Goal: Transaction & Acquisition: Purchase product/service

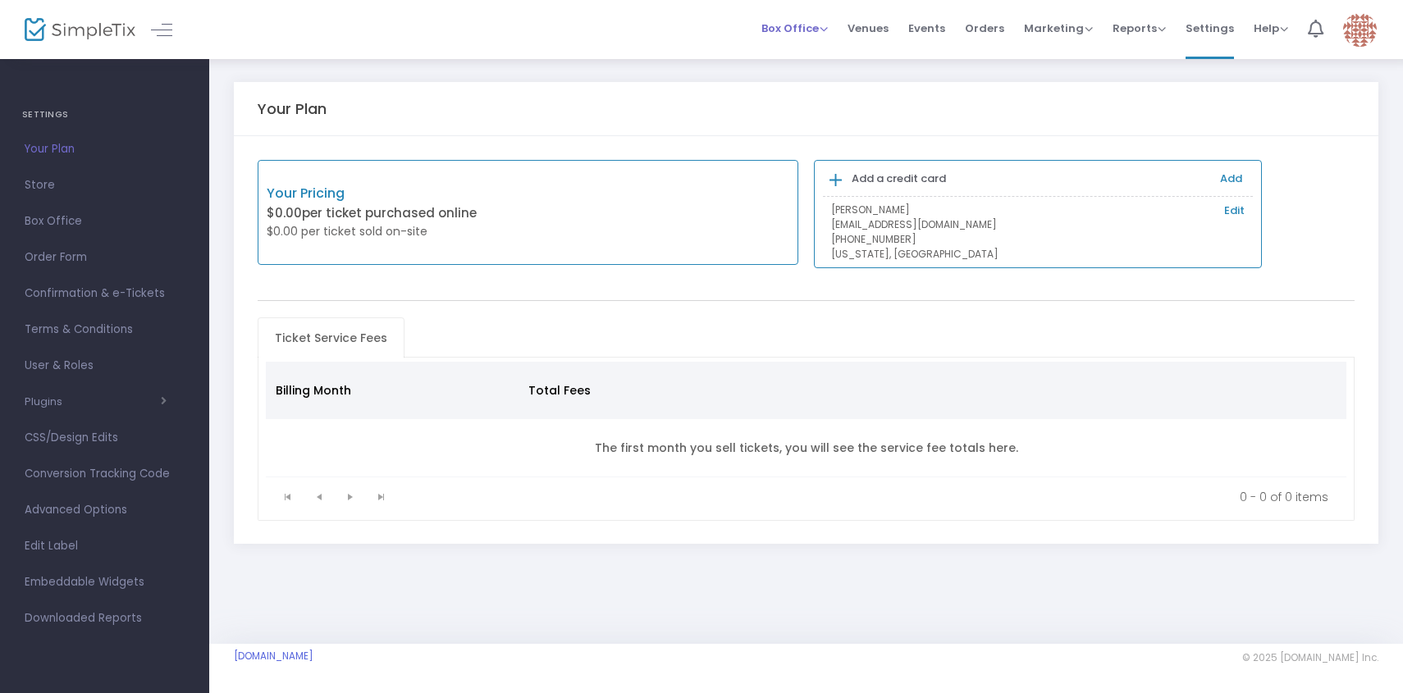
click at [828, 33] on span "Box Office" at bounding box center [794, 29] width 66 height 16
click at [819, 58] on li "Sell Tickets" at bounding box center [819, 55] width 117 height 32
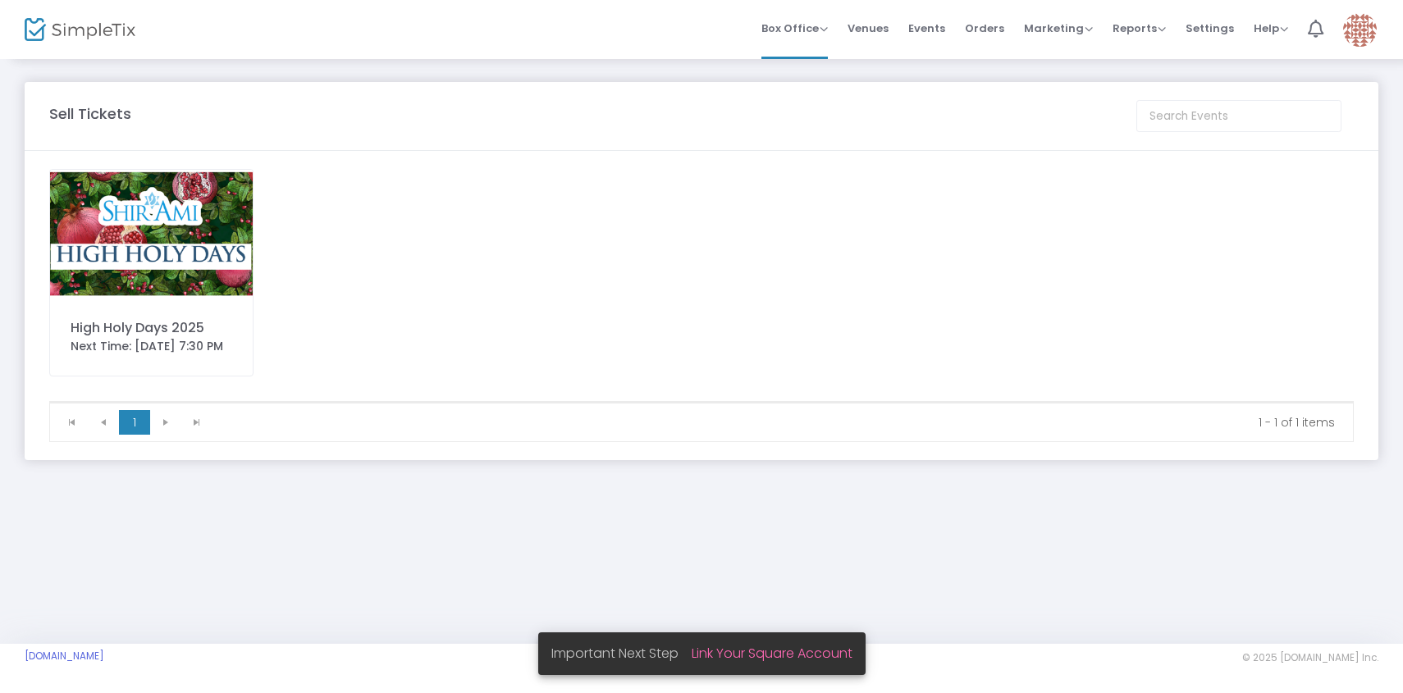
click at [231, 222] on img at bounding box center [151, 234] width 203 height 128
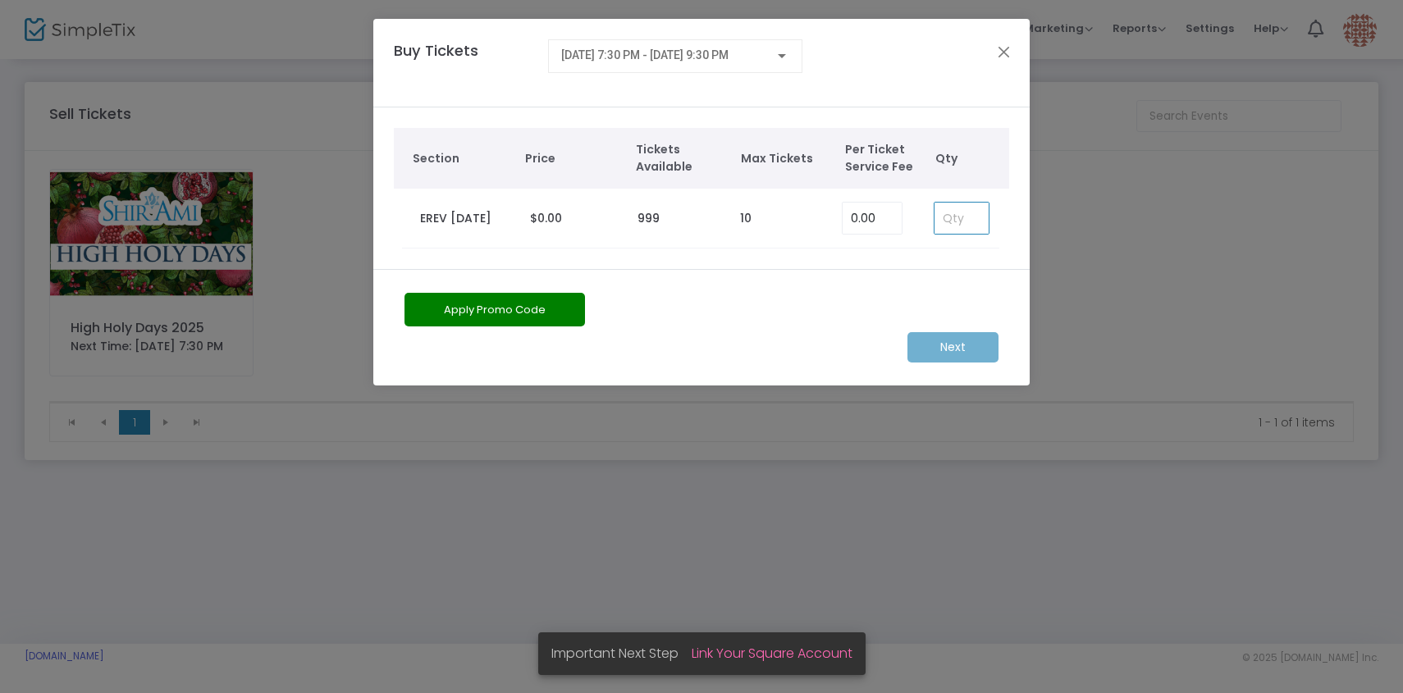
click at [953, 211] on input at bounding box center [962, 218] width 54 height 31
type input "7"
click at [756, 42] on div "[DATE] 7:30 PM - [DATE] 9:30 PM" at bounding box center [675, 52] width 228 height 30
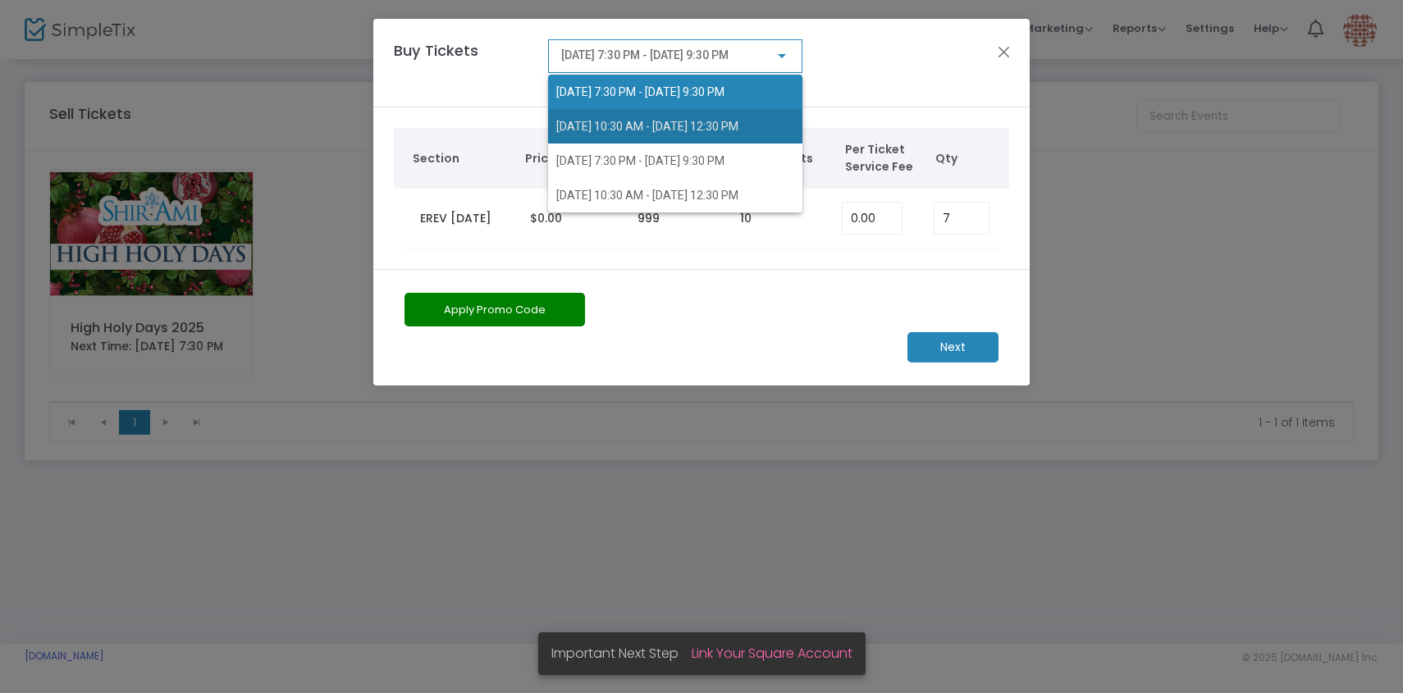
click at [738, 123] on span "[DATE] 10:30 AM - [DATE] 12:30 PM" at bounding box center [647, 126] width 182 height 13
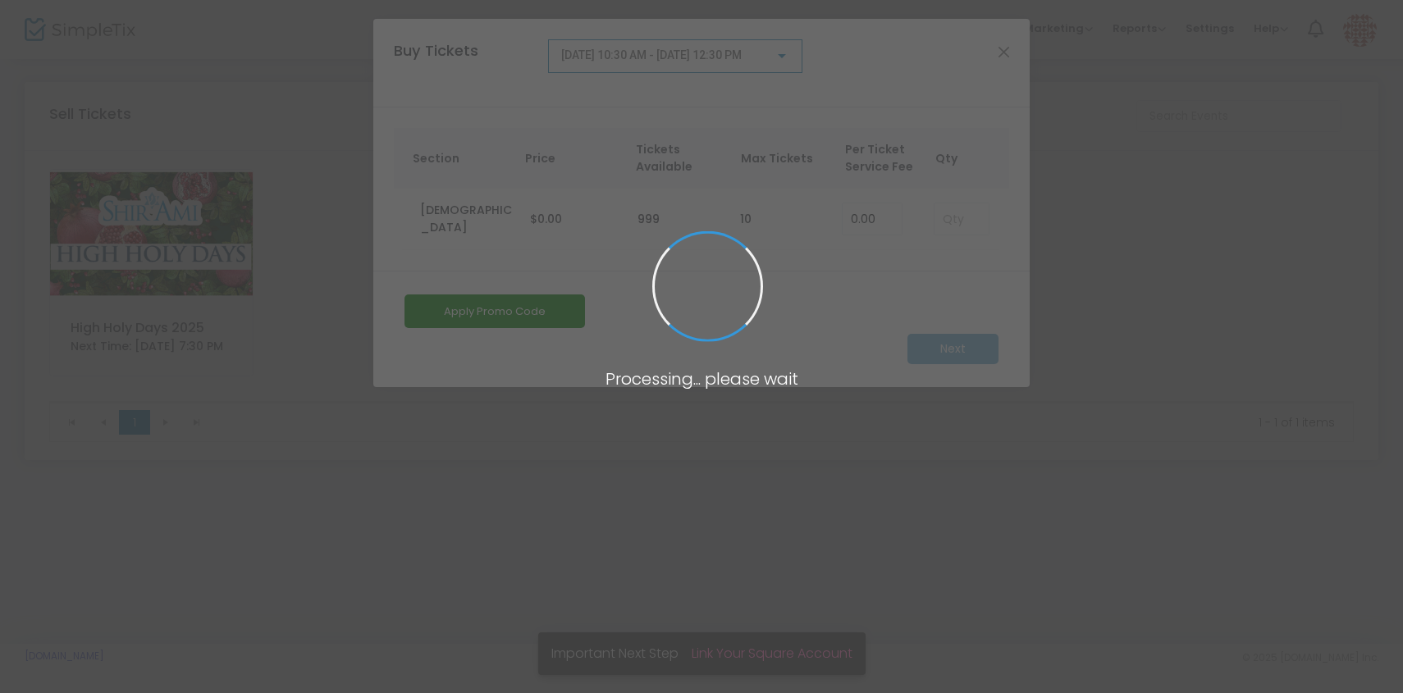
click at [953, 218] on span at bounding box center [701, 346] width 1403 height 693
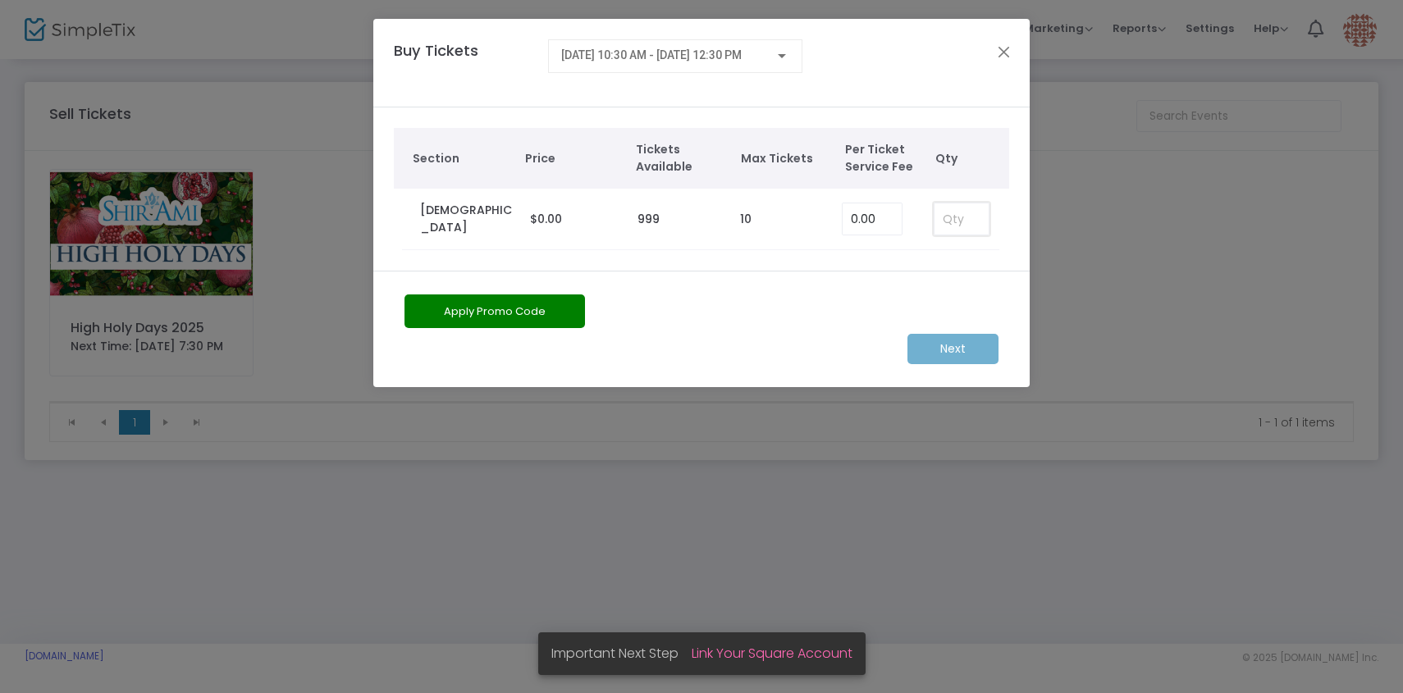
click at [962, 218] on input at bounding box center [962, 218] width 54 height 31
type input "7"
click at [742, 59] on span "[DATE] 10:30 AM - [DATE] 12:30 PM" at bounding box center [651, 54] width 181 height 13
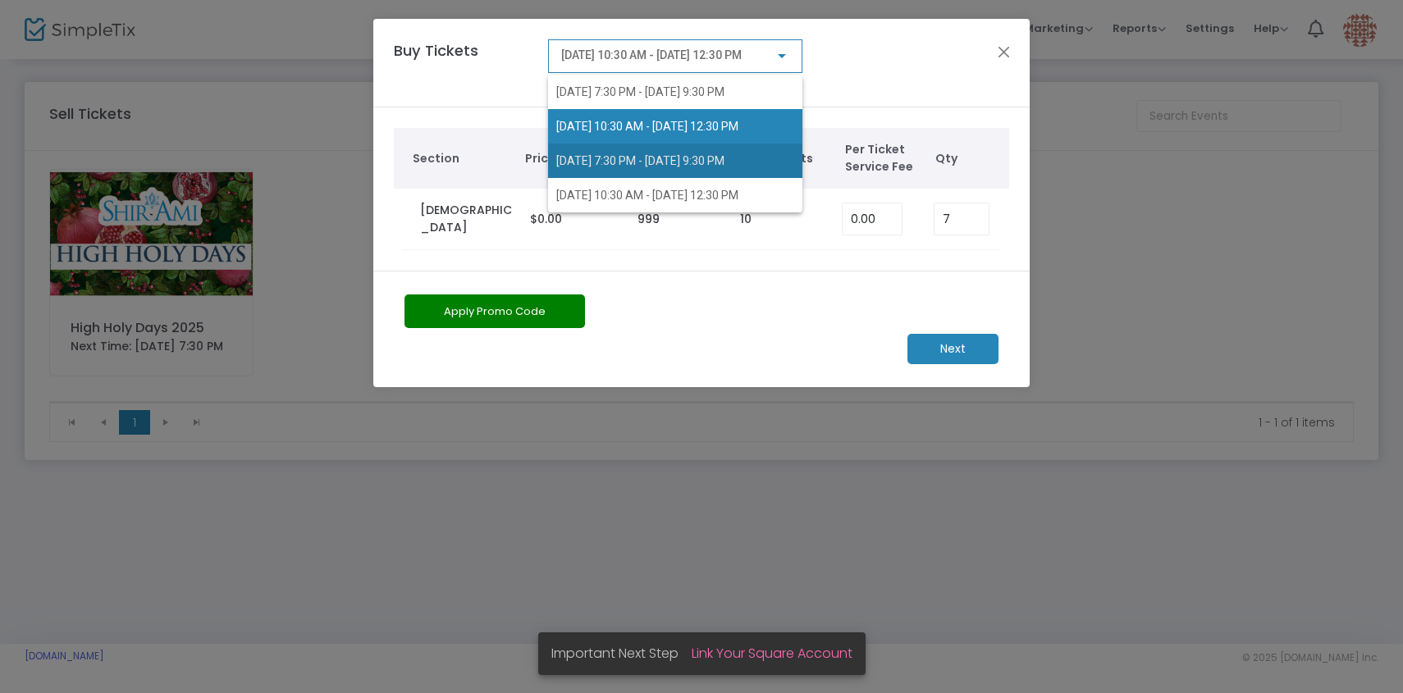
click at [725, 159] on span "[DATE] 7:30 PM - [DATE] 9:30 PM" at bounding box center [640, 160] width 168 height 13
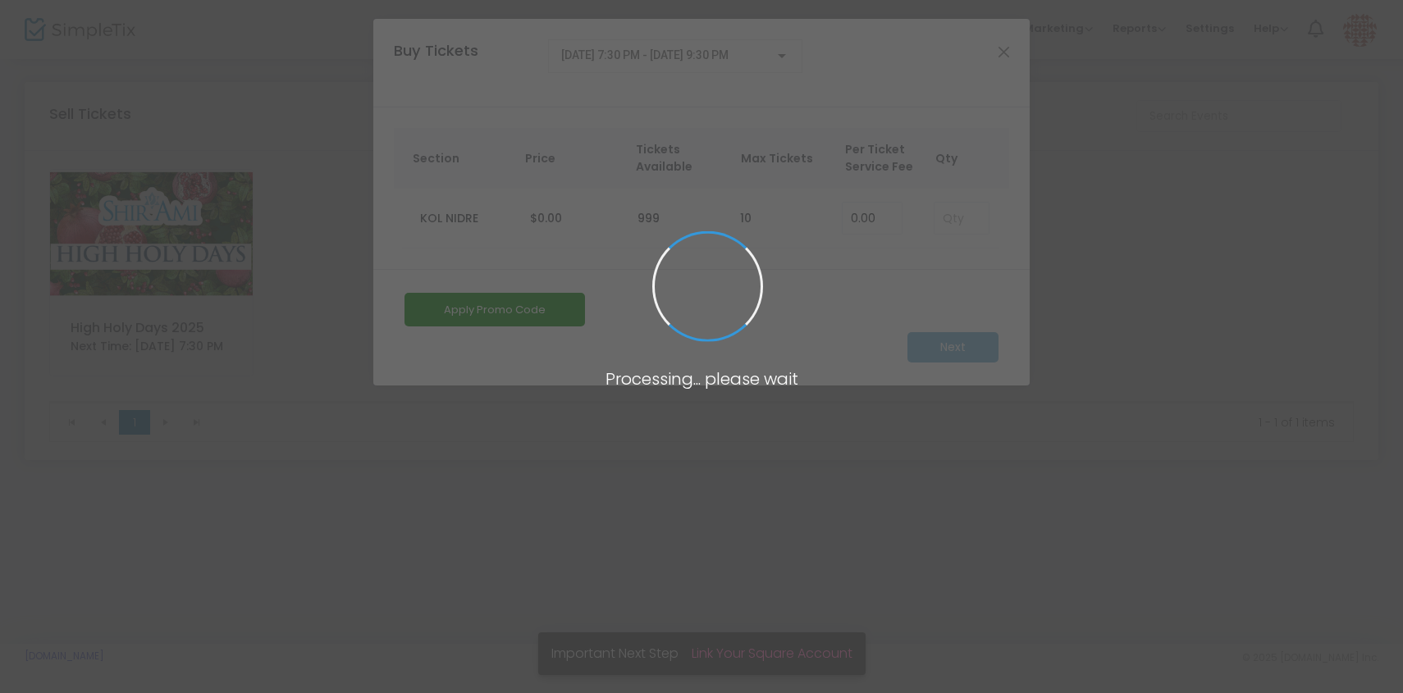
click at [953, 223] on span at bounding box center [701, 346] width 1403 height 693
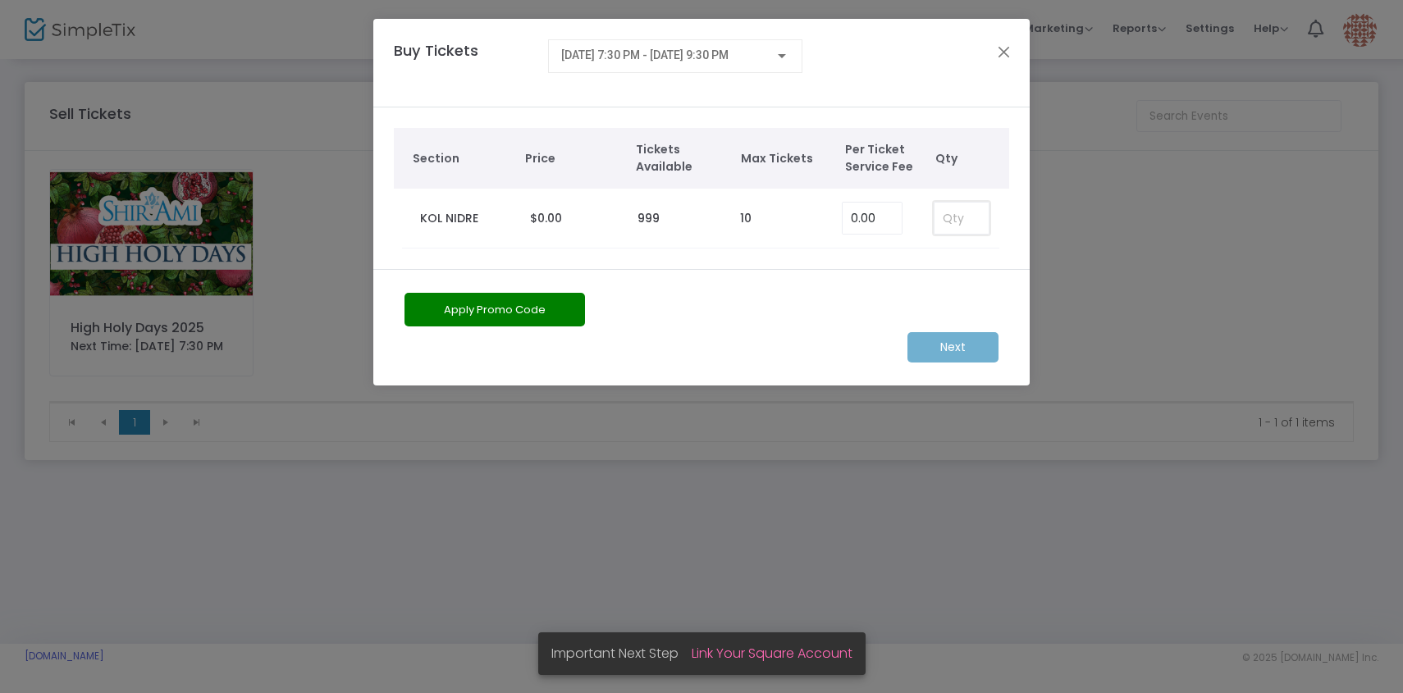
click at [964, 218] on input at bounding box center [962, 218] width 54 height 31
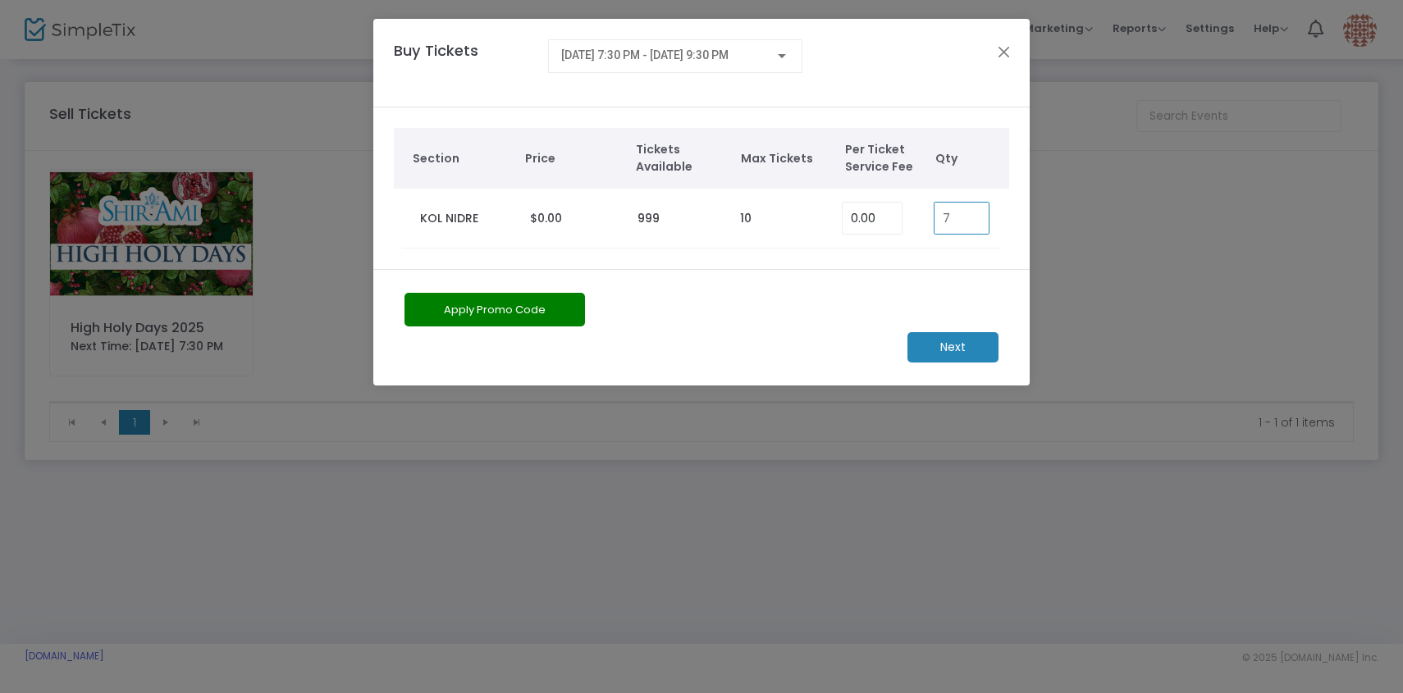
type input "7"
click at [741, 68] on div "[DATE] 7:30 PM - [DATE] 9:30 PM" at bounding box center [675, 56] width 254 height 34
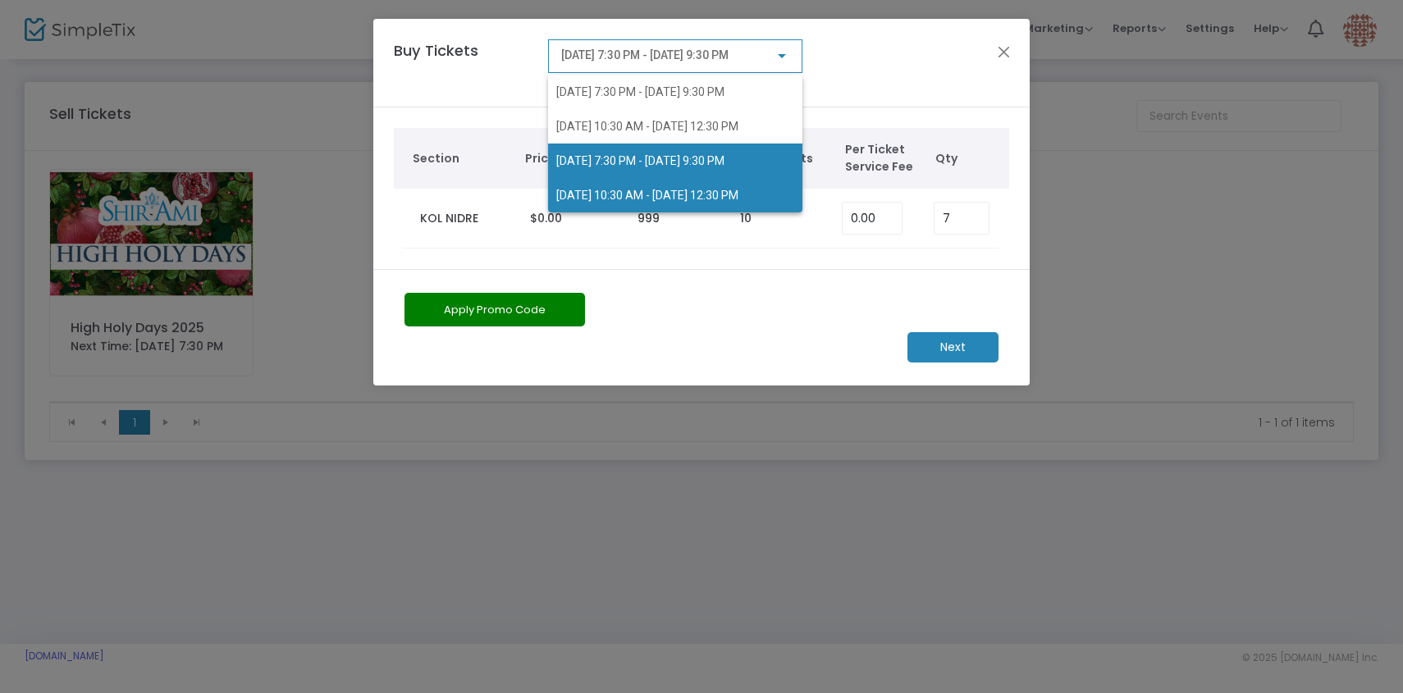
click at [738, 199] on span "[DATE] 10:30 AM - [DATE] 12:30 PM" at bounding box center [647, 195] width 182 height 13
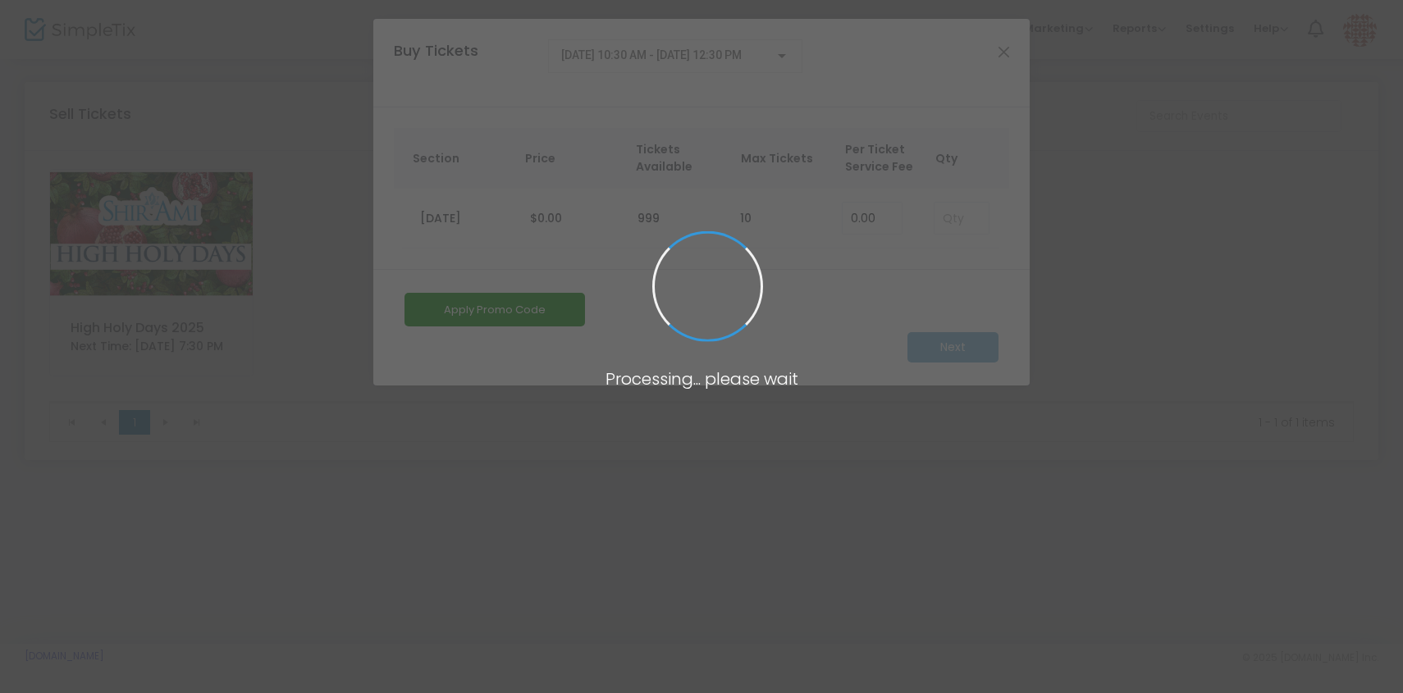
click at [958, 224] on span at bounding box center [701, 346] width 1403 height 693
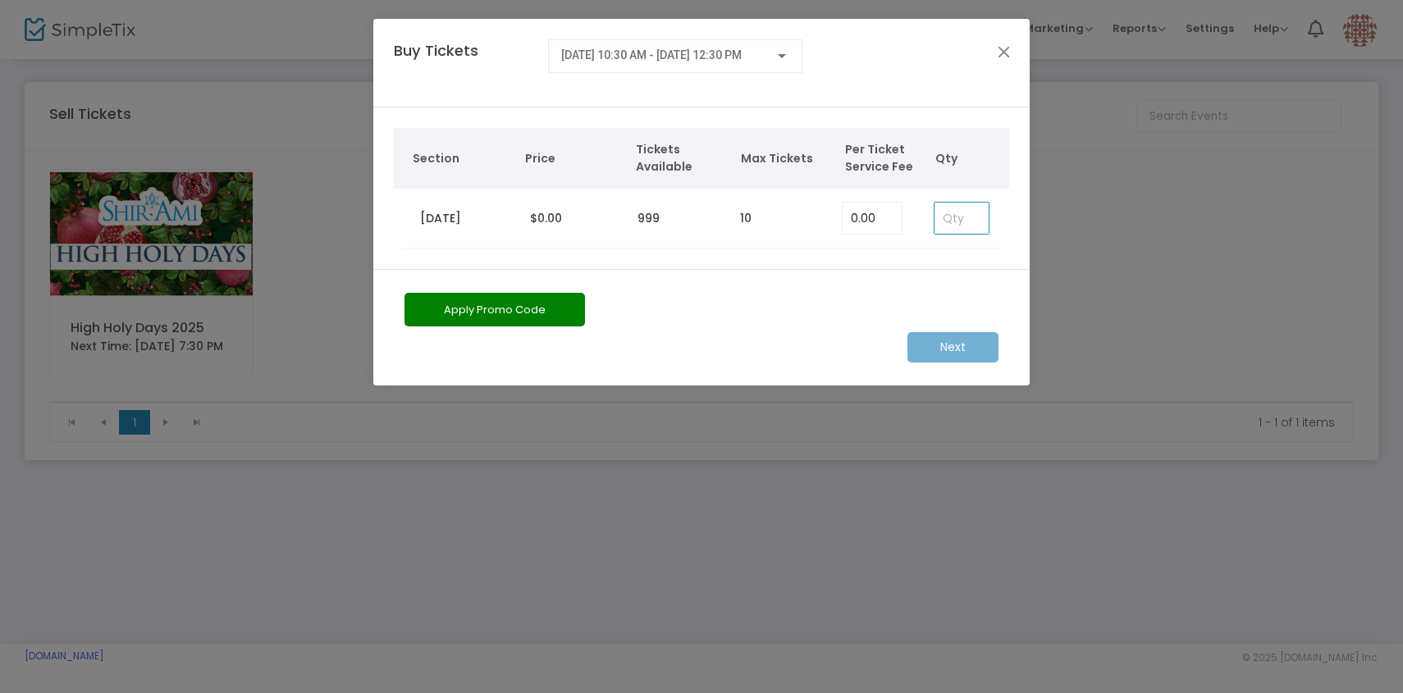
click at [959, 217] on input at bounding box center [962, 218] width 54 height 31
type input "7"
click at [952, 333] on m-button "Next" at bounding box center [952, 347] width 91 height 30
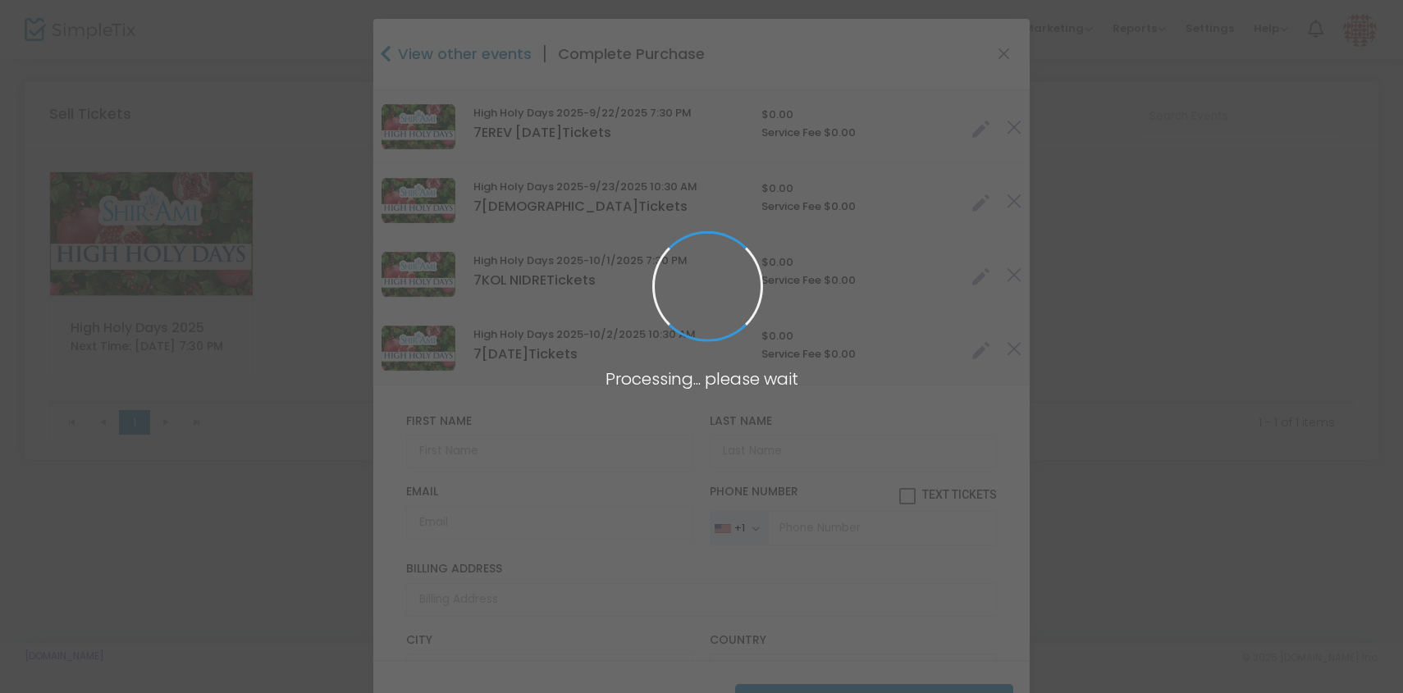
type input "[US_STATE]"
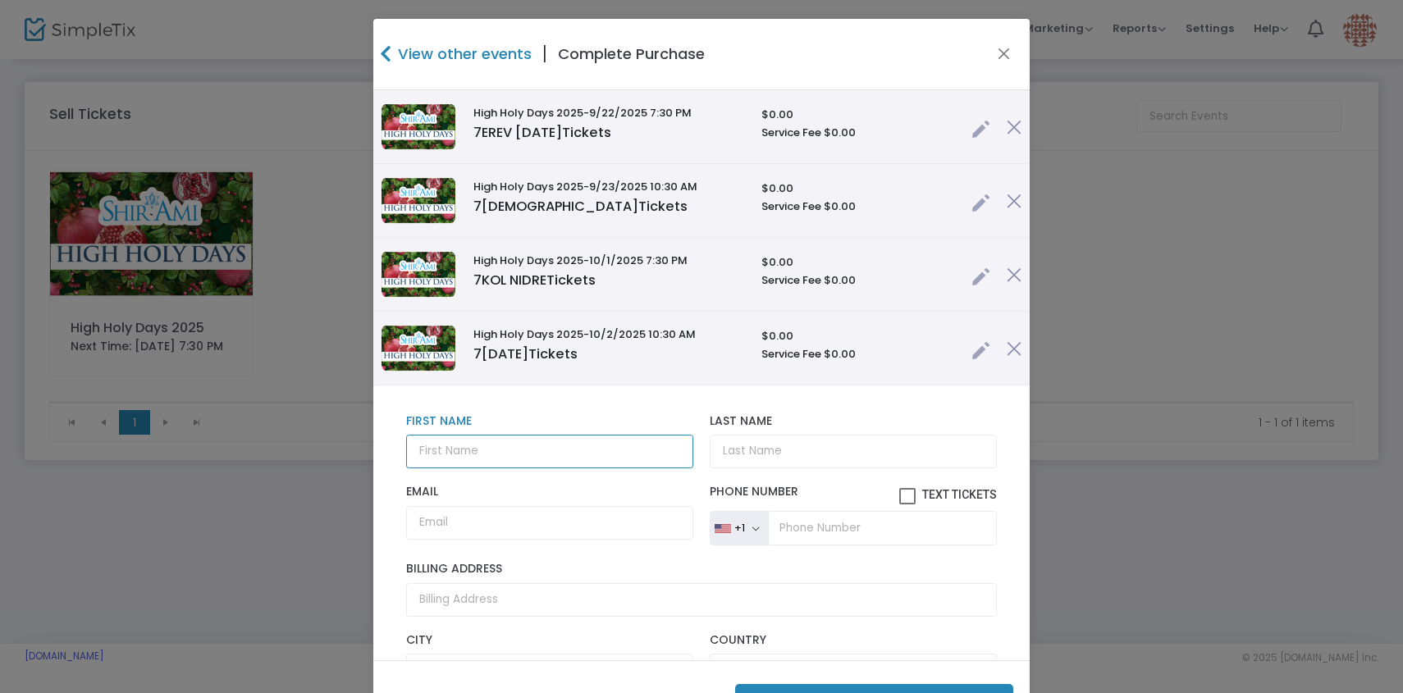
click at [505, 448] on input "text" at bounding box center [549, 452] width 287 height 34
type input "[PERSON_NAME] & [PERSON_NAME]"
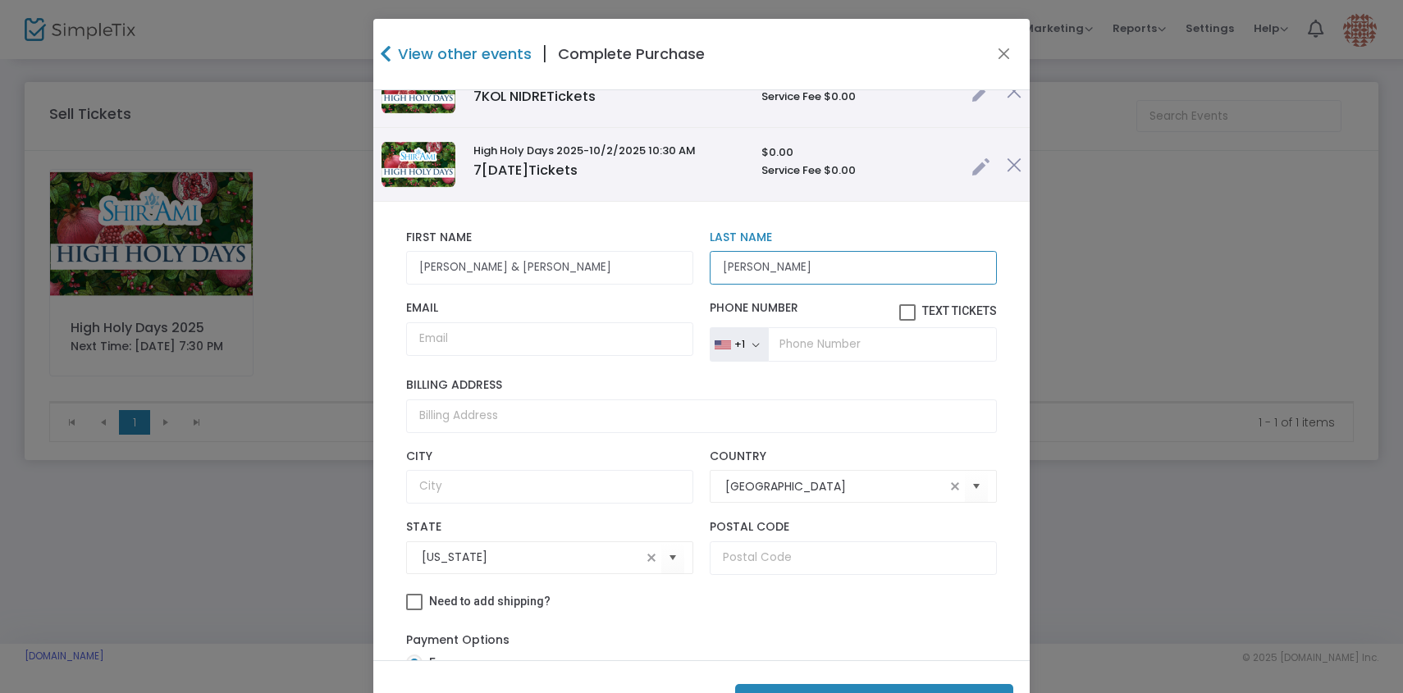
scroll to position [245, 0]
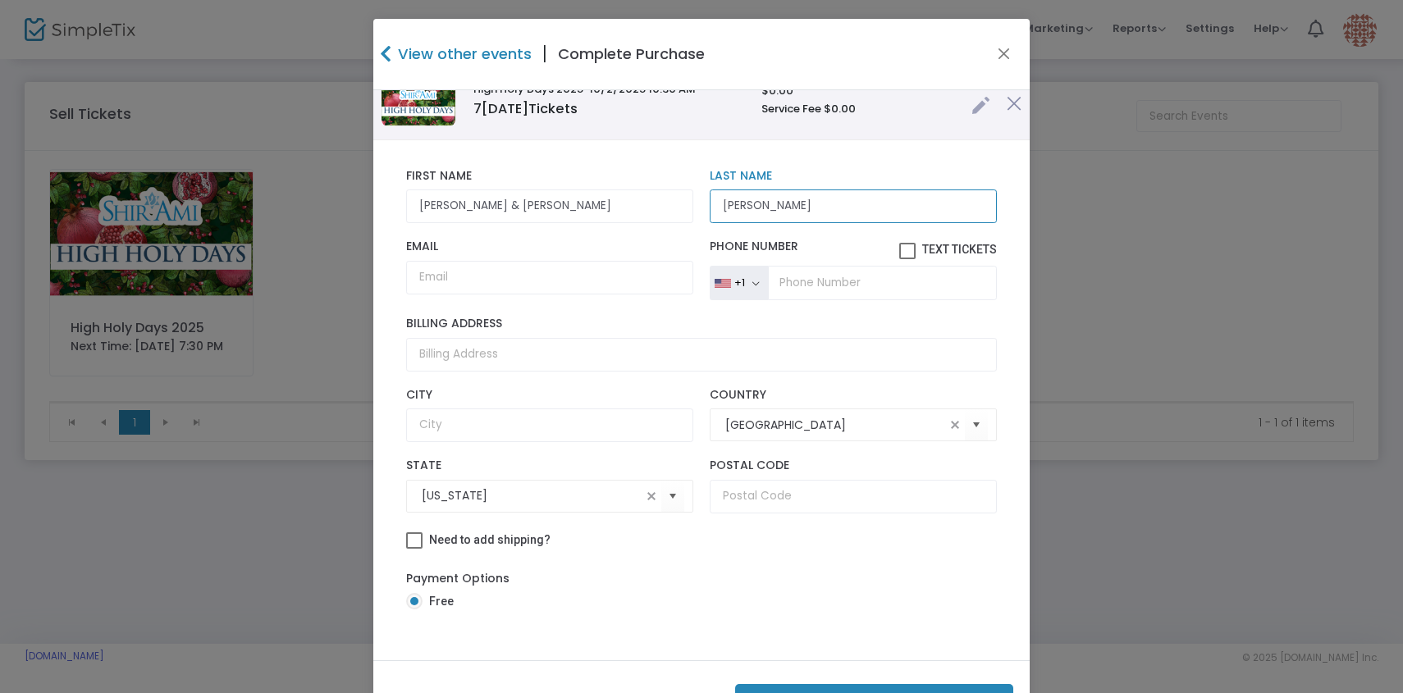
type input "[PERSON_NAME]"
click at [977, 690] on button "Purchase 28 Tickets ($0.00 )" at bounding box center [874, 701] width 278 height 34
